Goal: Task Accomplishment & Management: Use online tool/utility

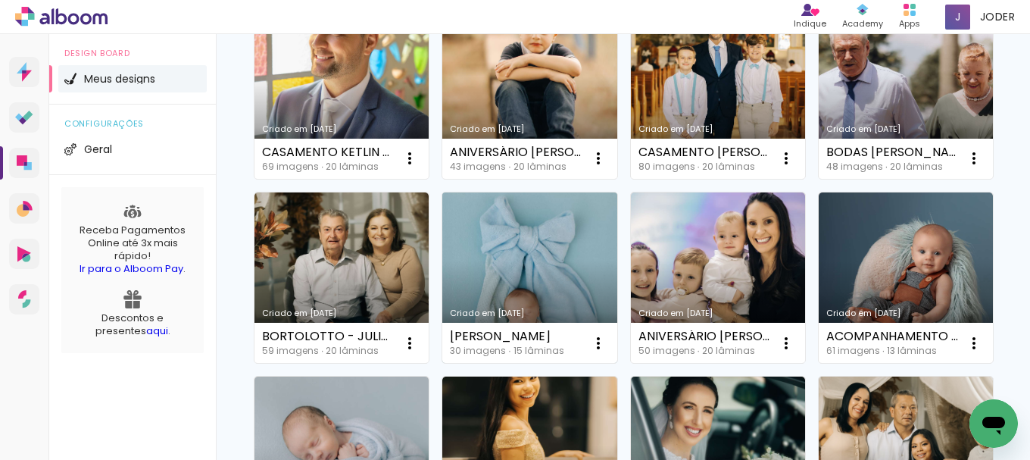
scroll to position [227, 0]
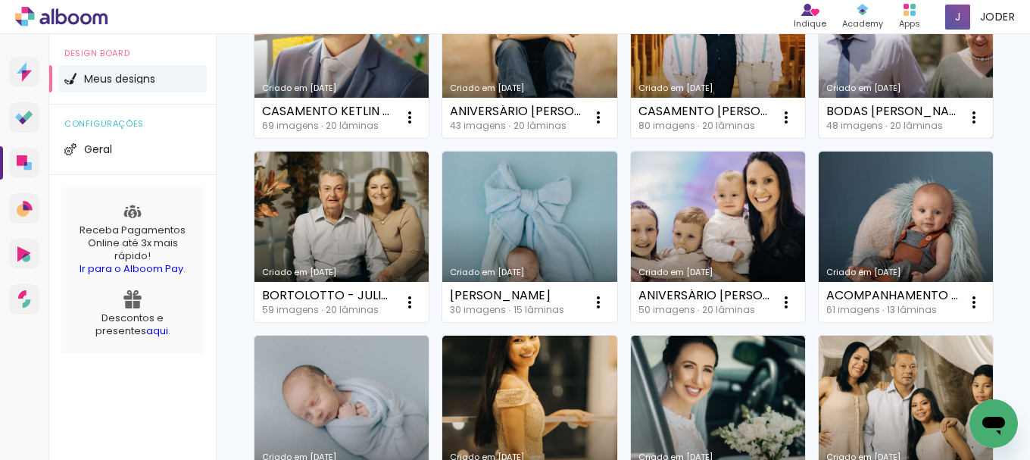
click at [819, 138] on link "Criado em [DATE]" at bounding box center [906, 52] width 174 height 171
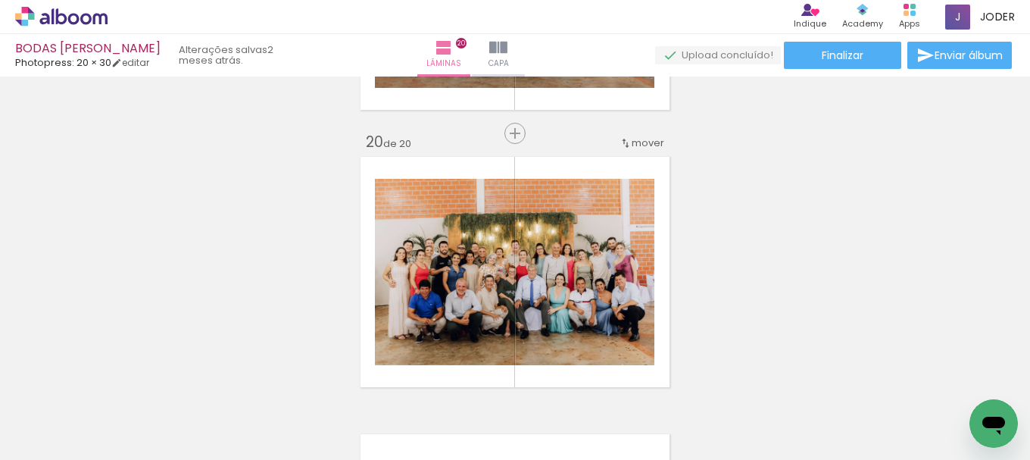
scroll to position [5259, 0]
